Goal: Book appointment/travel/reservation

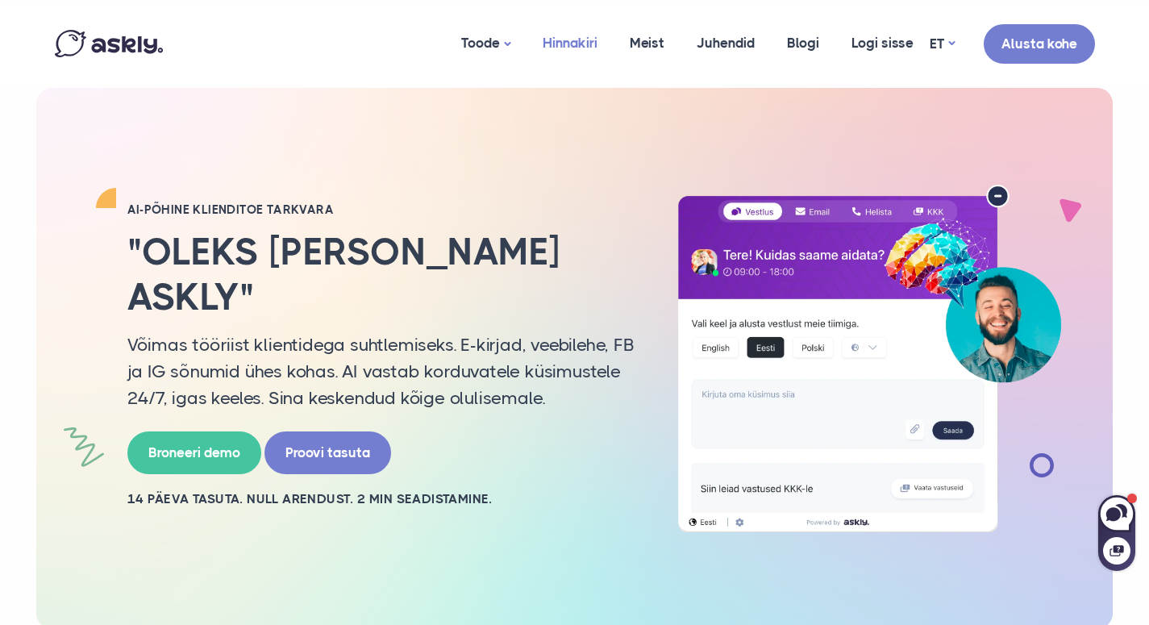
click at [563, 48] on link "Hinnakiri" at bounding box center [570, 43] width 87 height 78
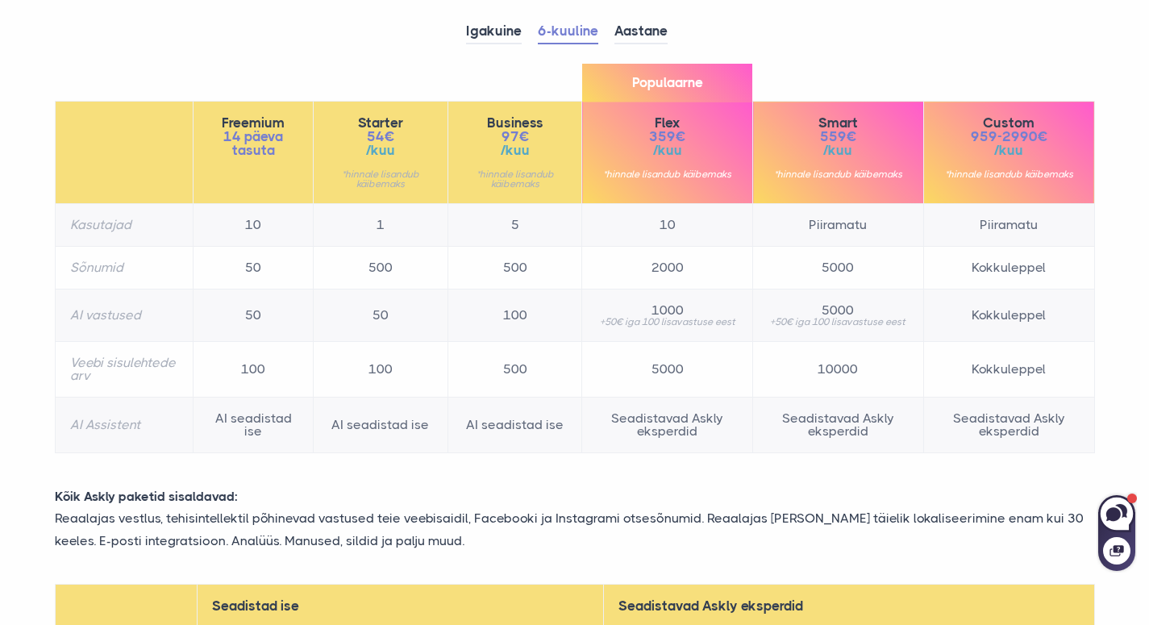
scroll to position [233, 0]
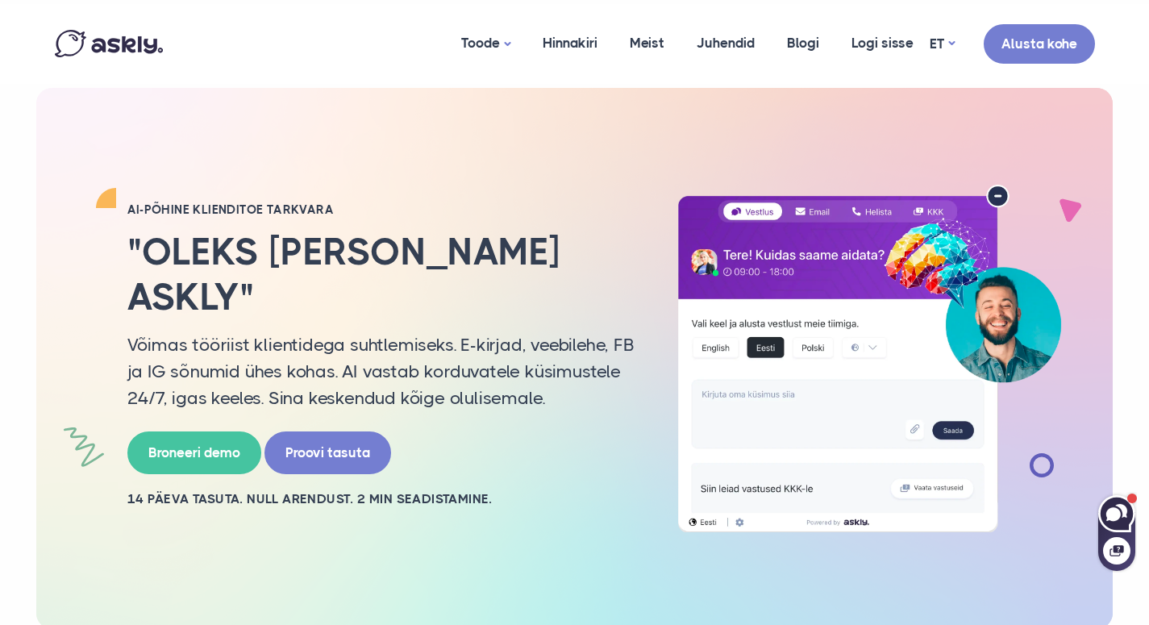
click at [1125, 507] on icon at bounding box center [1121, 511] width 12 height 14
select select "**"
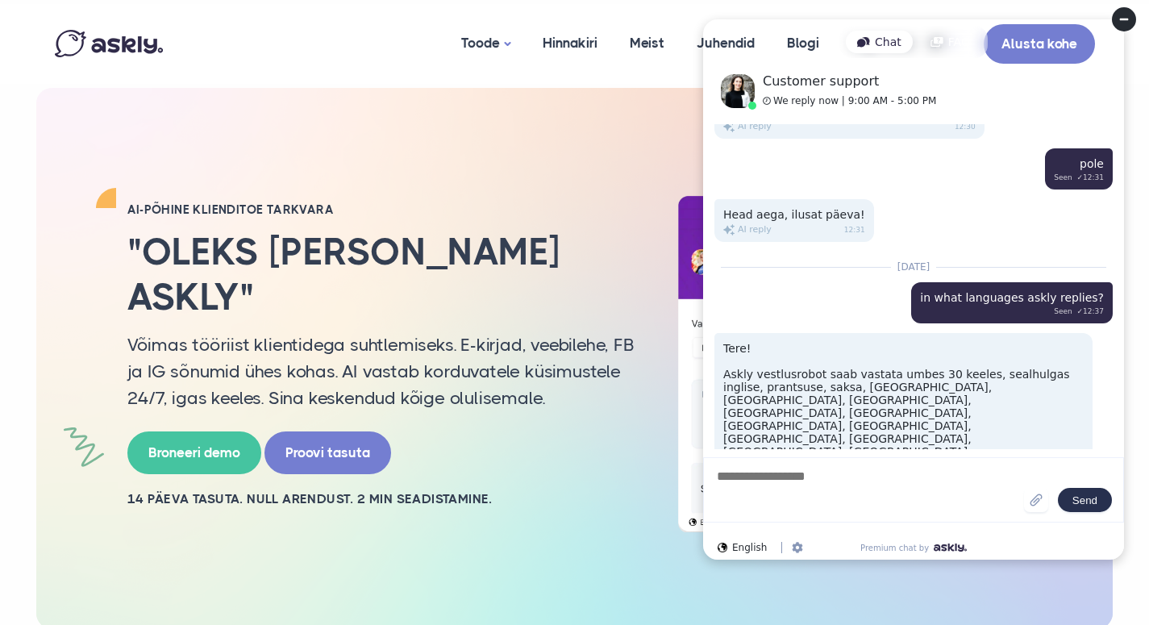
scroll to position [533, 0]
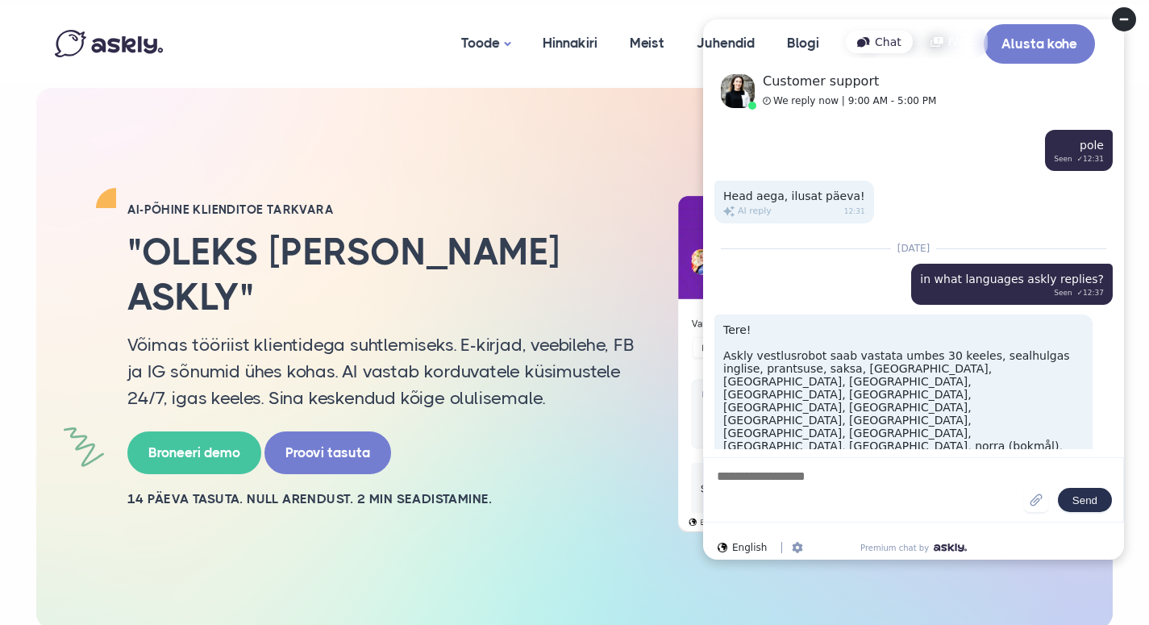
click at [1118, 26] on circle at bounding box center [1124, 19] width 24 height 24
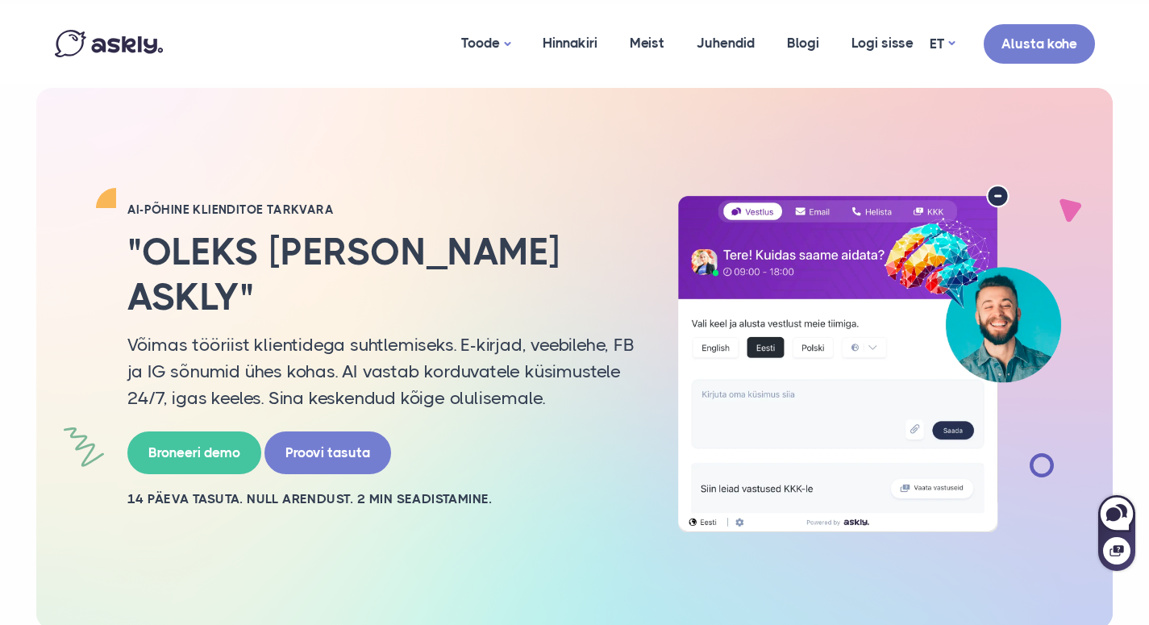
click at [198, 429] on link "Broneeri demo" at bounding box center [194, 450] width 134 height 43
click at [188, 429] on link "Broneeri demo" at bounding box center [194, 450] width 134 height 43
